Goal: Information Seeking & Learning: Learn about a topic

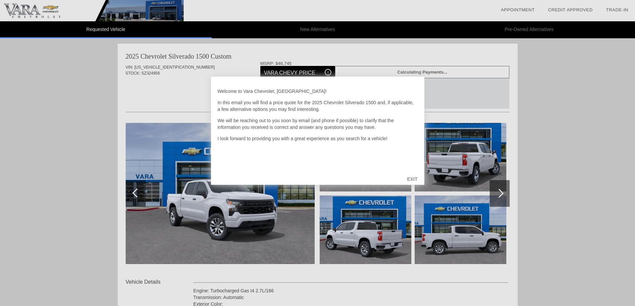
click at [422, 181] on div "EXIT" at bounding box center [412, 179] width 24 height 20
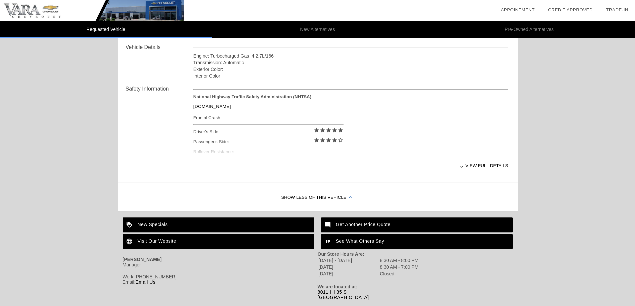
scroll to position [249, 0]
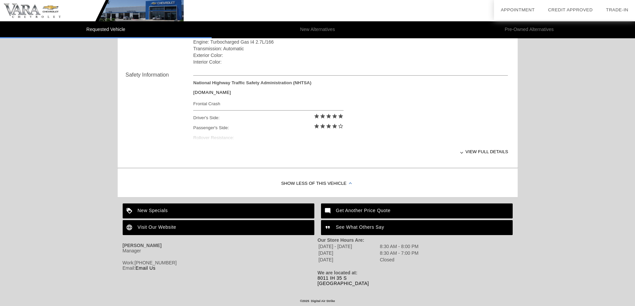
click at [324, 182] on div "Show Less of this Vehicle" at bounding box center [318, 184] width 400 height 27
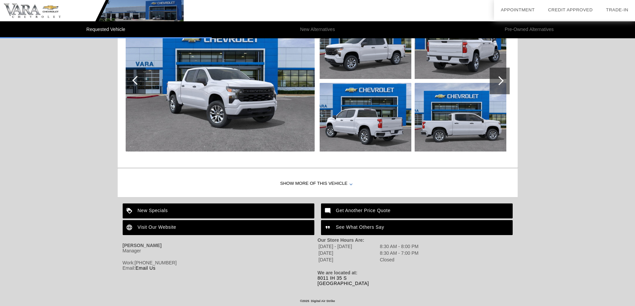
click at [321, 181] on div "Show More of this Vehicle" at bounding box center [318, 184] width 400 height 27
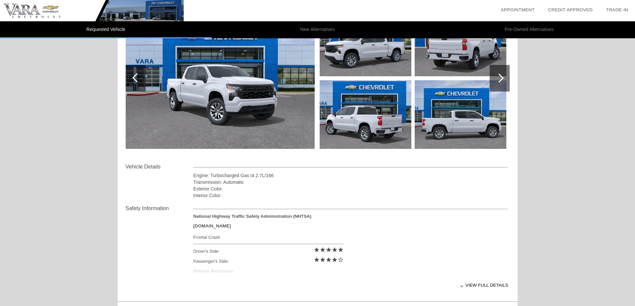
scroll to position [117, 0]
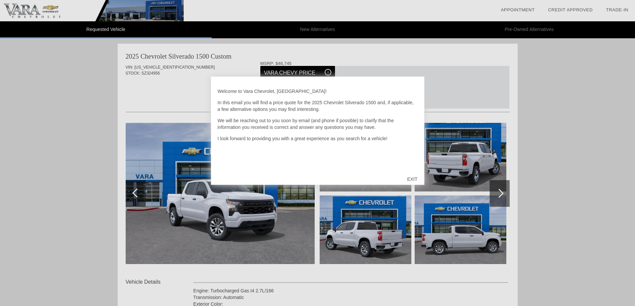
scroll to position [117, 0]
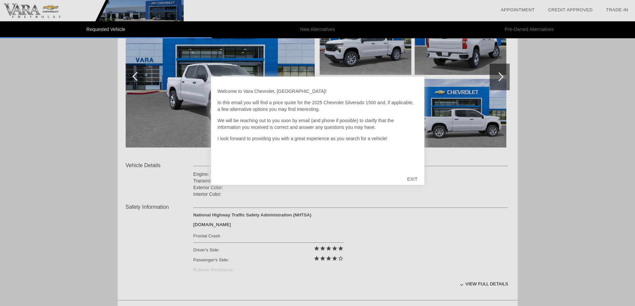
click at [410, 180] on div "EXIT" at bounding box center [412, 179] width 24 height 20
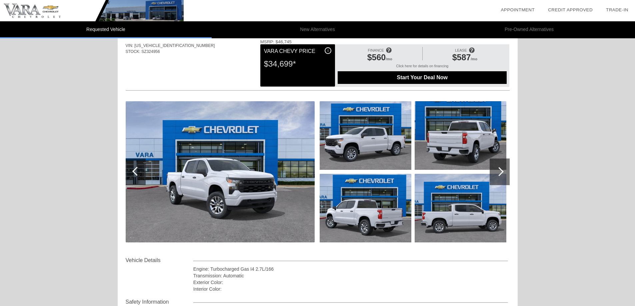
scroll to position [0, 0]
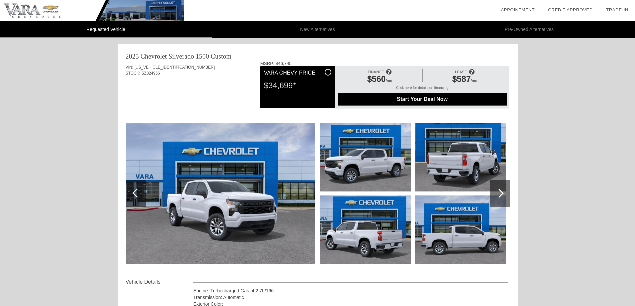
click at [293, 84] on div "$34,699*" at bounding box center [297, 85] width 67 height 17
click at [327, 73] on div "i" at bounding box center [328, 72] width 7 height 7
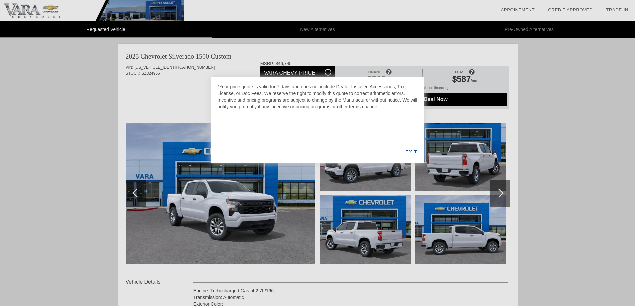
click at [407, 152] on div "EXIT" at bounding box center [411, 152] width 26 height 23
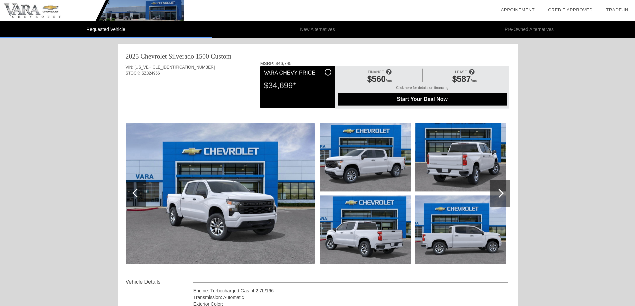
click at [327, 73] on div "i" at bounding box center [328, 72] width 7 height 7
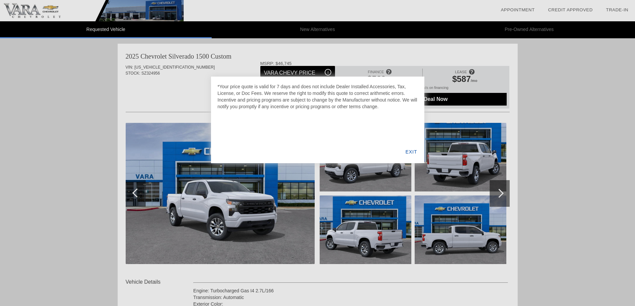
click at [170, 96] on div at bounding box center [317, 153] width 635 height 306
click at [412, 153] on div "EXIT" at bounding box center [411, 152] width 26 height 23
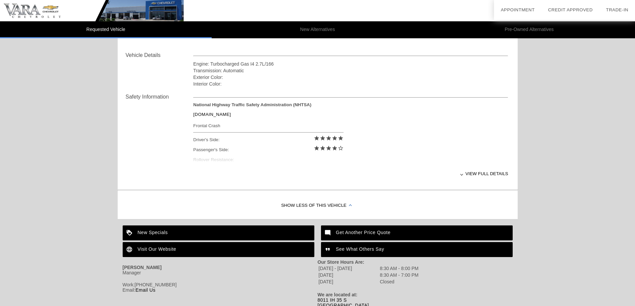
scroll to position [249, 0]
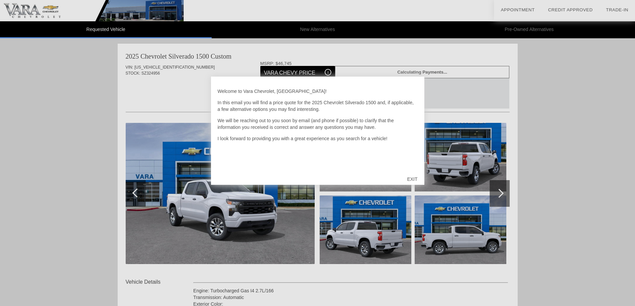
scroll to position [249, 0]
